Goal: Complete application form

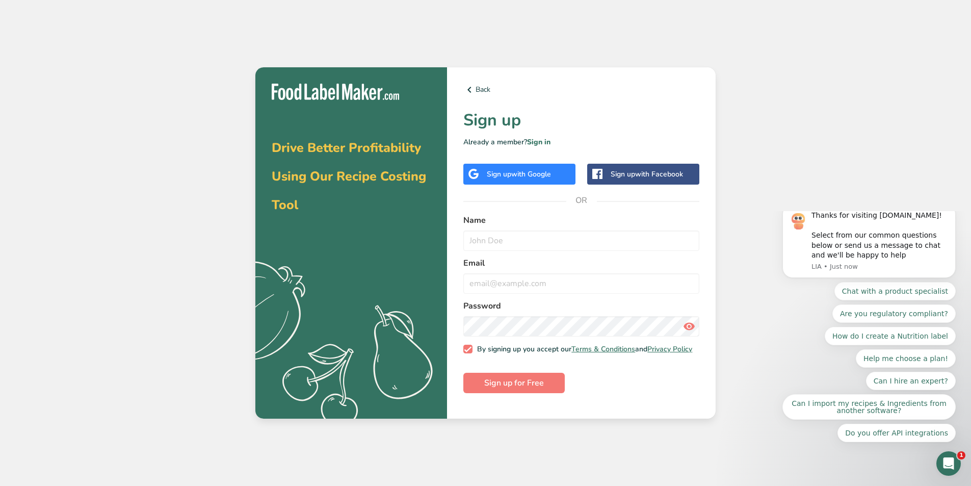
click at [521, 172] on span "with Google" at bounding box center [531, 174] width 40 height 10
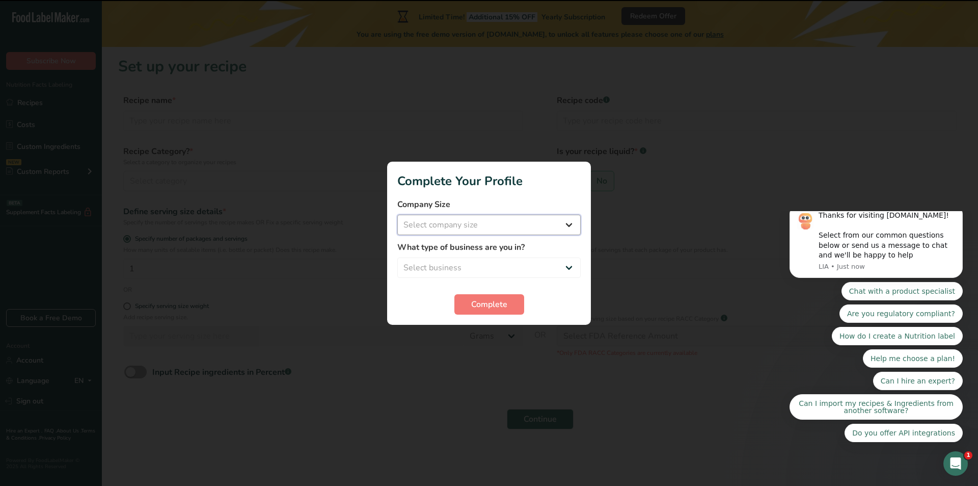
click at [560, 228] on select "Select company size Fewer than 10 Employees 10 to 50 Employees 51 to 500 Employ…" at bounding box center [488, 225] width 183 height 20
select select "1"
click at [397, 215] on select "Select company size Fewer than 10 Employees 10 to 50 Employees 51 to 500 Employ…" at bounding box center [488, 225] width 183 height 20
click at [555, 268] on select "Select business Packaged Food Manufacturer Restaurant & Cafe Bakery Meal Plans …" at bounding box center [488, 267] width 183 height 20
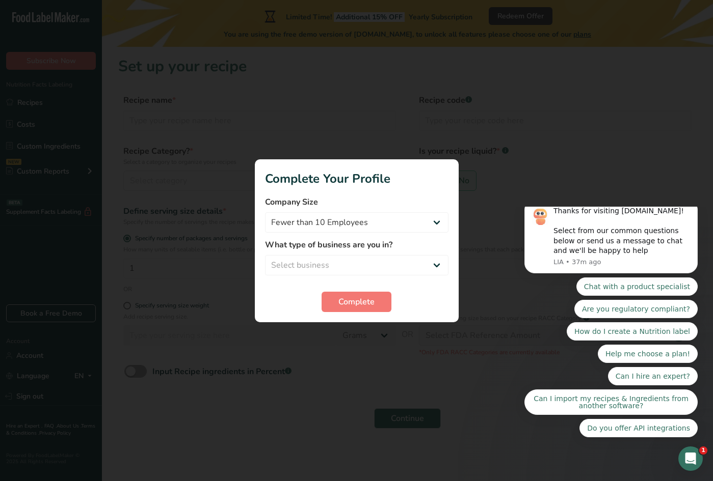
click at [609, 143] on div at bounding box center [356, 240] width 713 height 481
click at [367, 262] on select "Select business Packaged Food Manufacturer Restaurant & Cafe Bakery Meal Plans …" at bounding box center [356, 265] width 183 height 20
select select "3"
click at [265, 255] on select "Select business Packaged Food Manufacturer Restaurant & Cafe Bakery Meal Plans …" at bounding box center [356, 265] width 183 height 20
click at [360, 306] on span "Complete" at bounding box center [356, 302] width 36 height 12
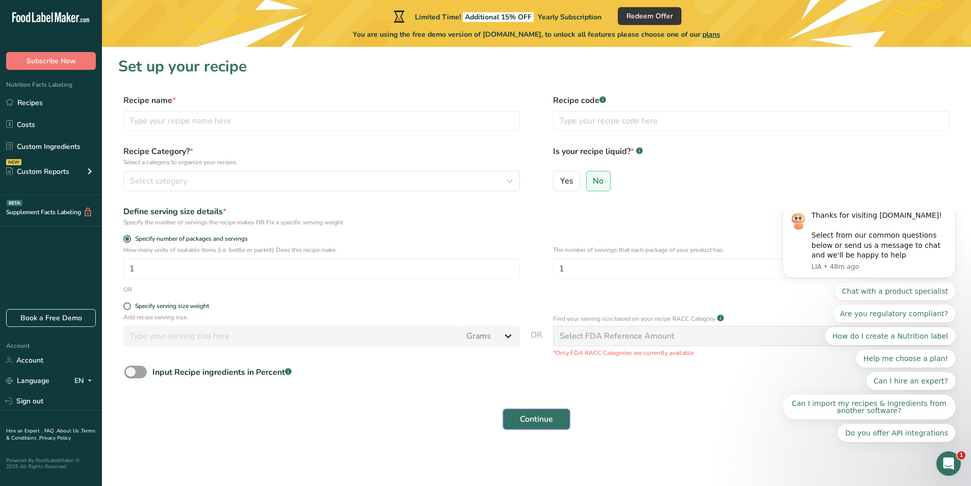
click at [550, 413] on span "Continue" at bounding box center [536, 419] width 33 height 12
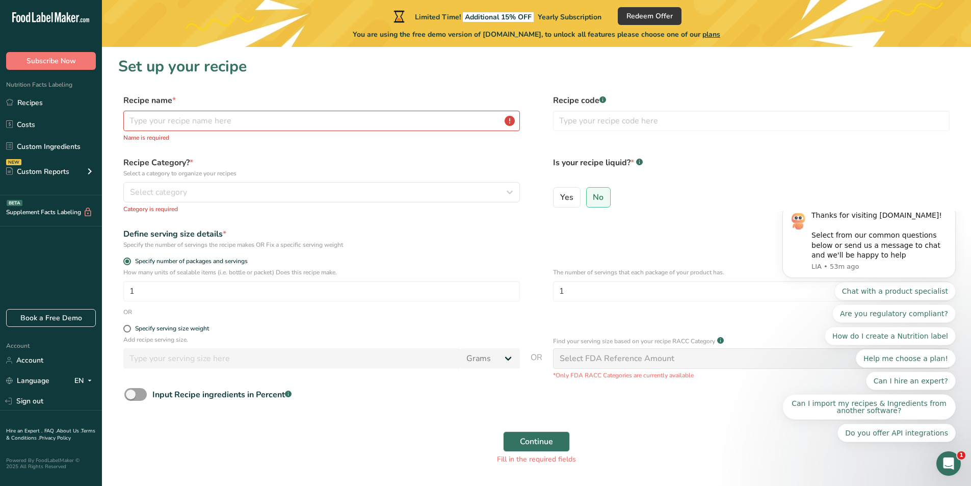
click at [751, 434] on div "Continue Fill in the required fields" at bounding box center [536, 447] width 836 height 45
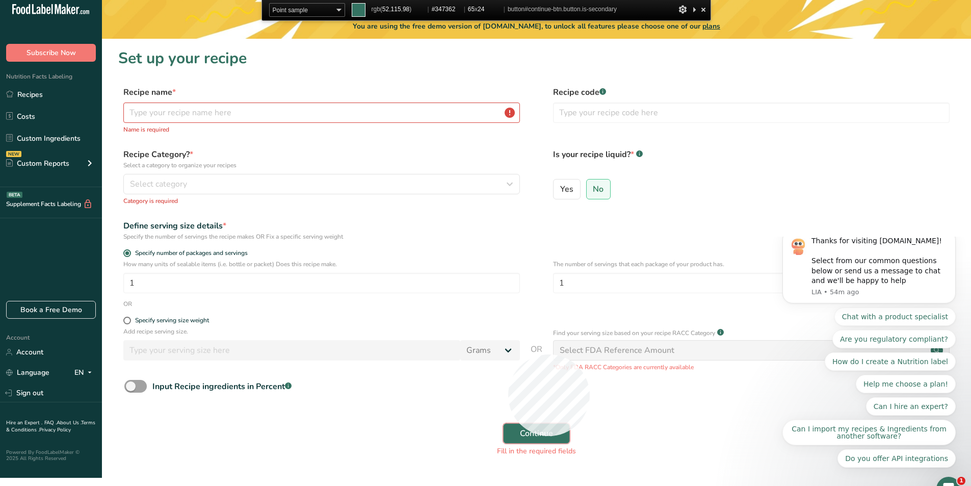
click at [508, 436] on button "Continue" at bounding box center [536, 433] width 67 height 20
